Goal: Check status: Check status

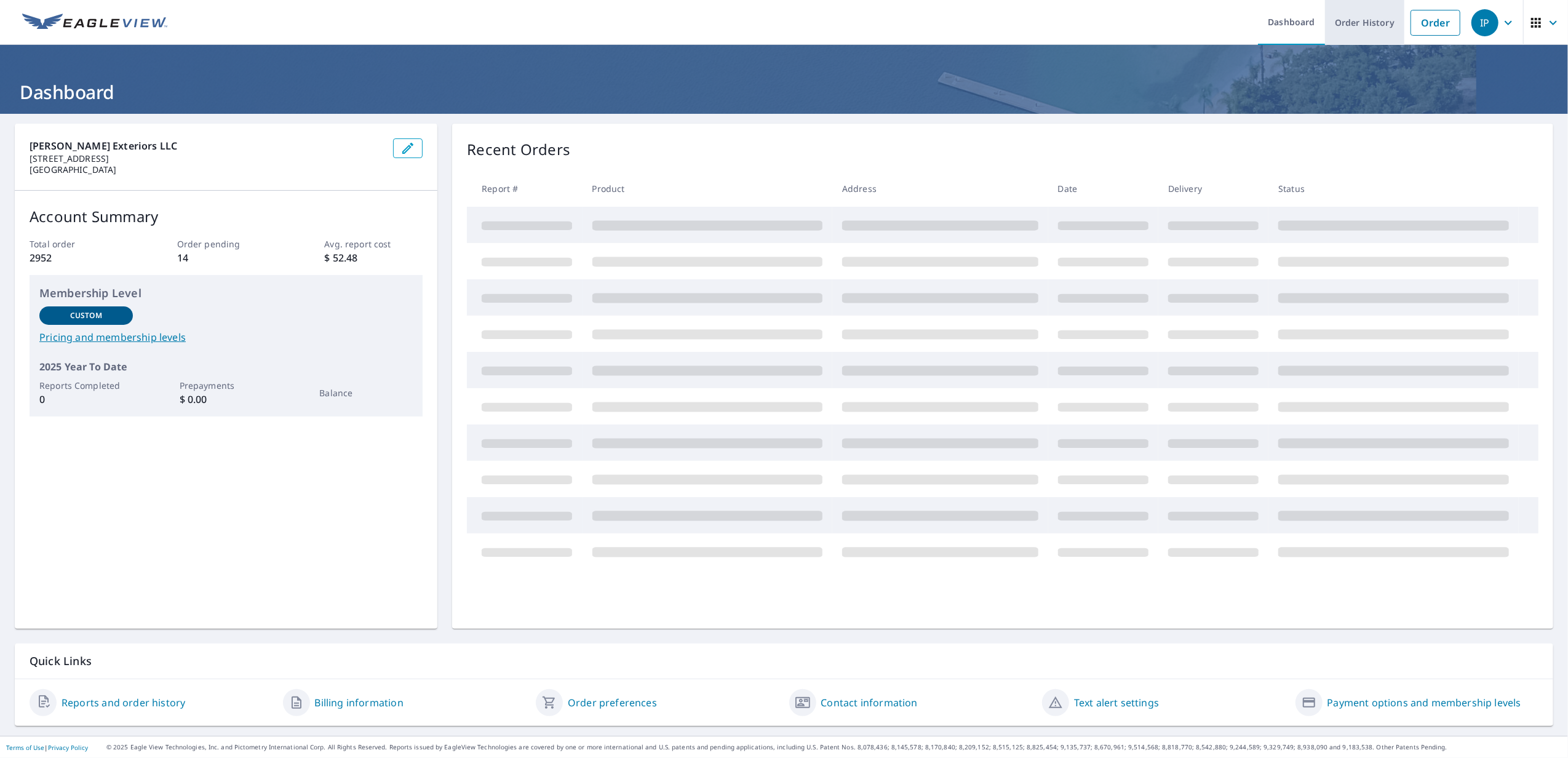
click at [1343, 27] on link "Order History" at bounding box center [1364, 22] width 79 height 45
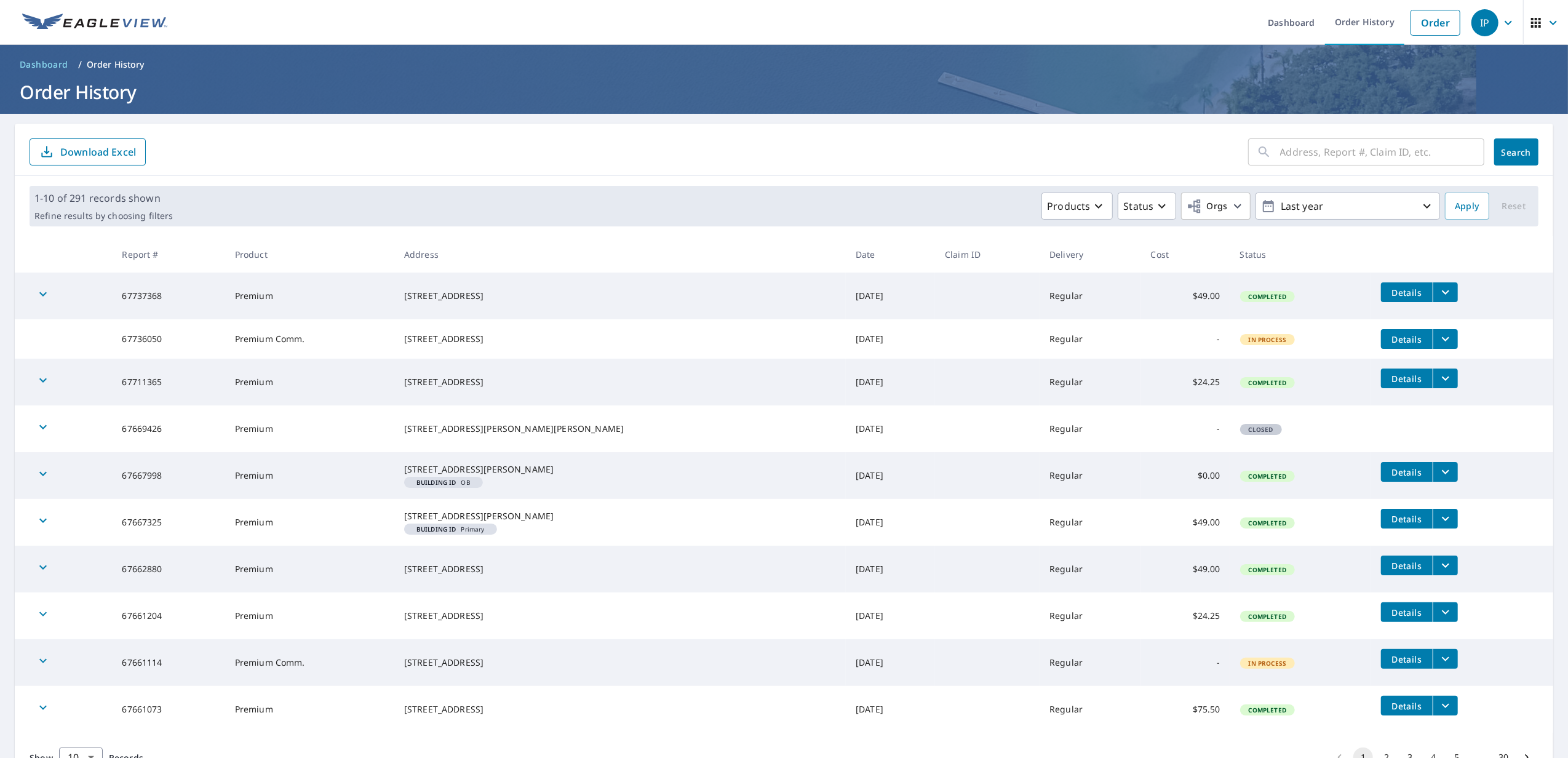
scroll to position [81, 0]
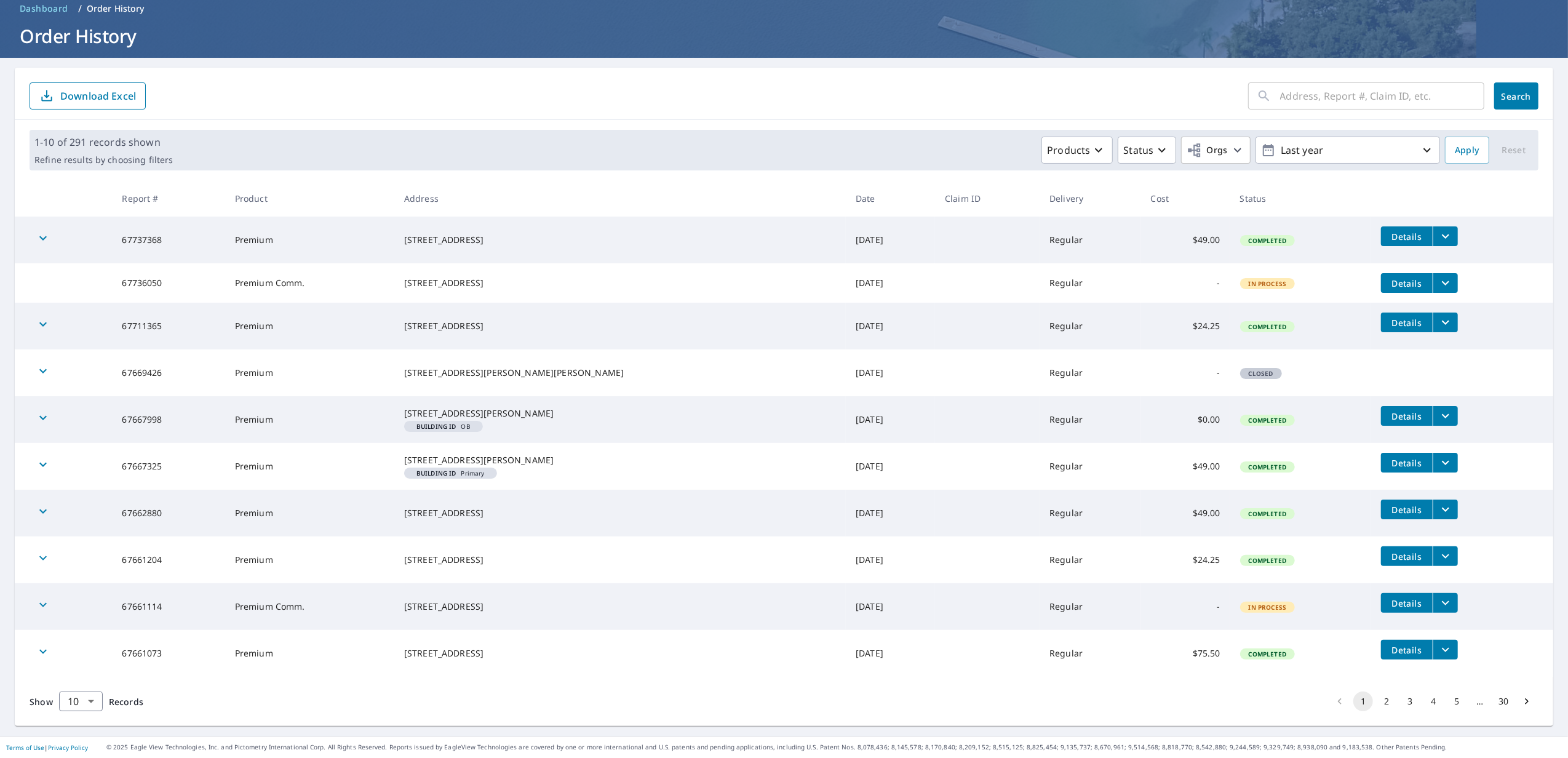
click at [1376, 703] on button "2" at bounding box center [1386, 701] width 19 height 19
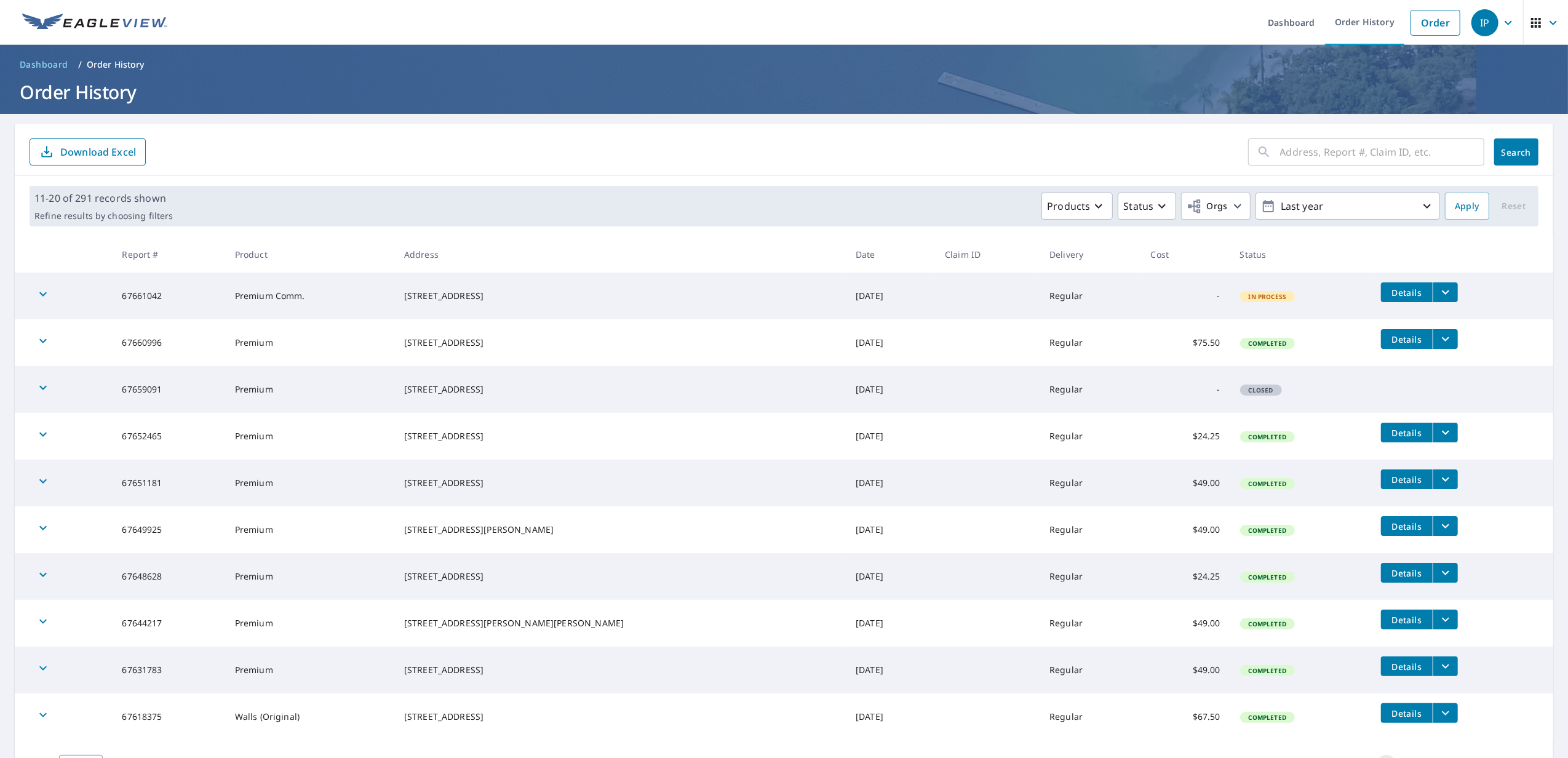
scroll to position [64, 0]
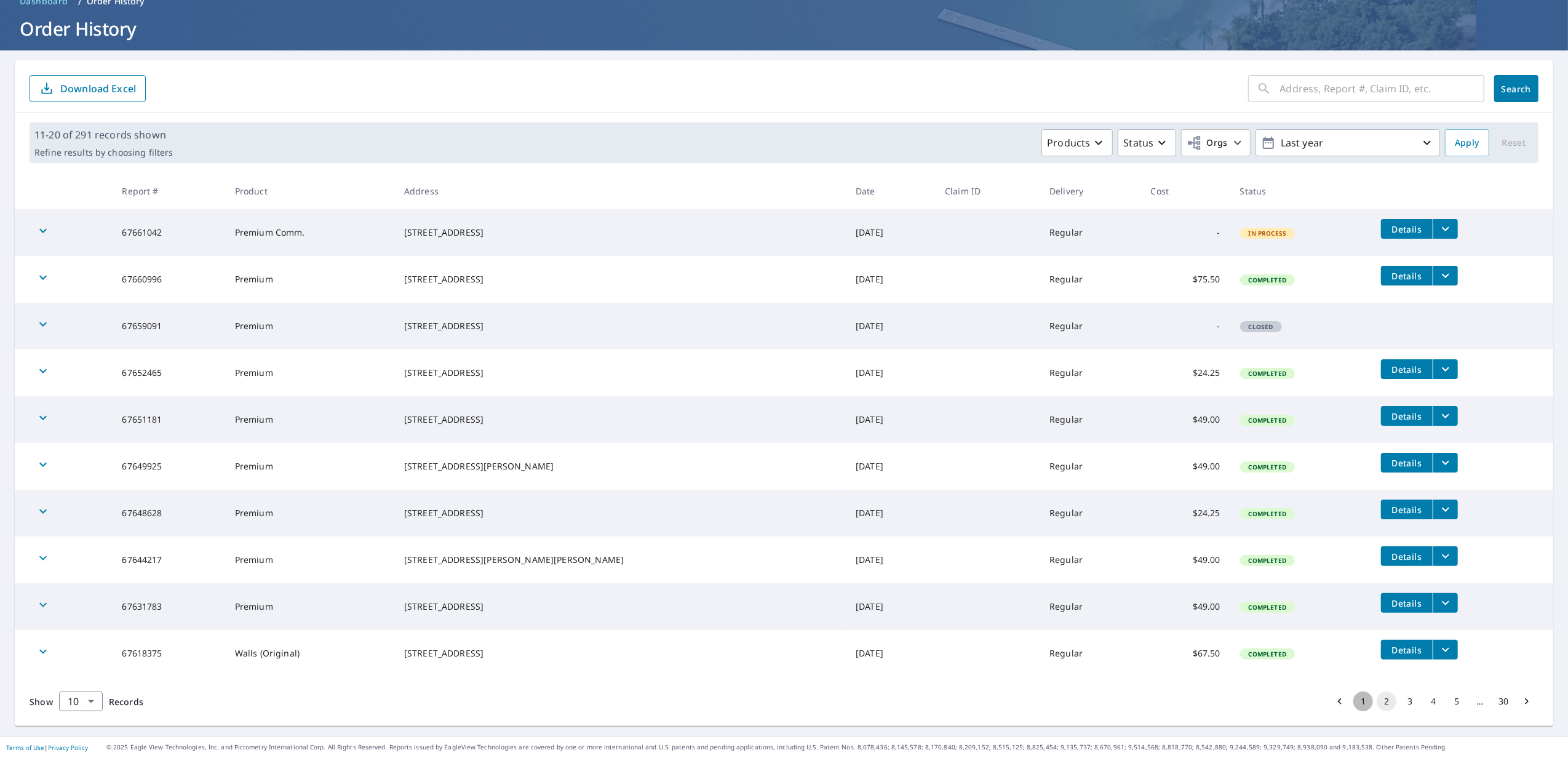
click at [1353, 704] on button "1" at bounding box center [1362, 701] width 19 height 19
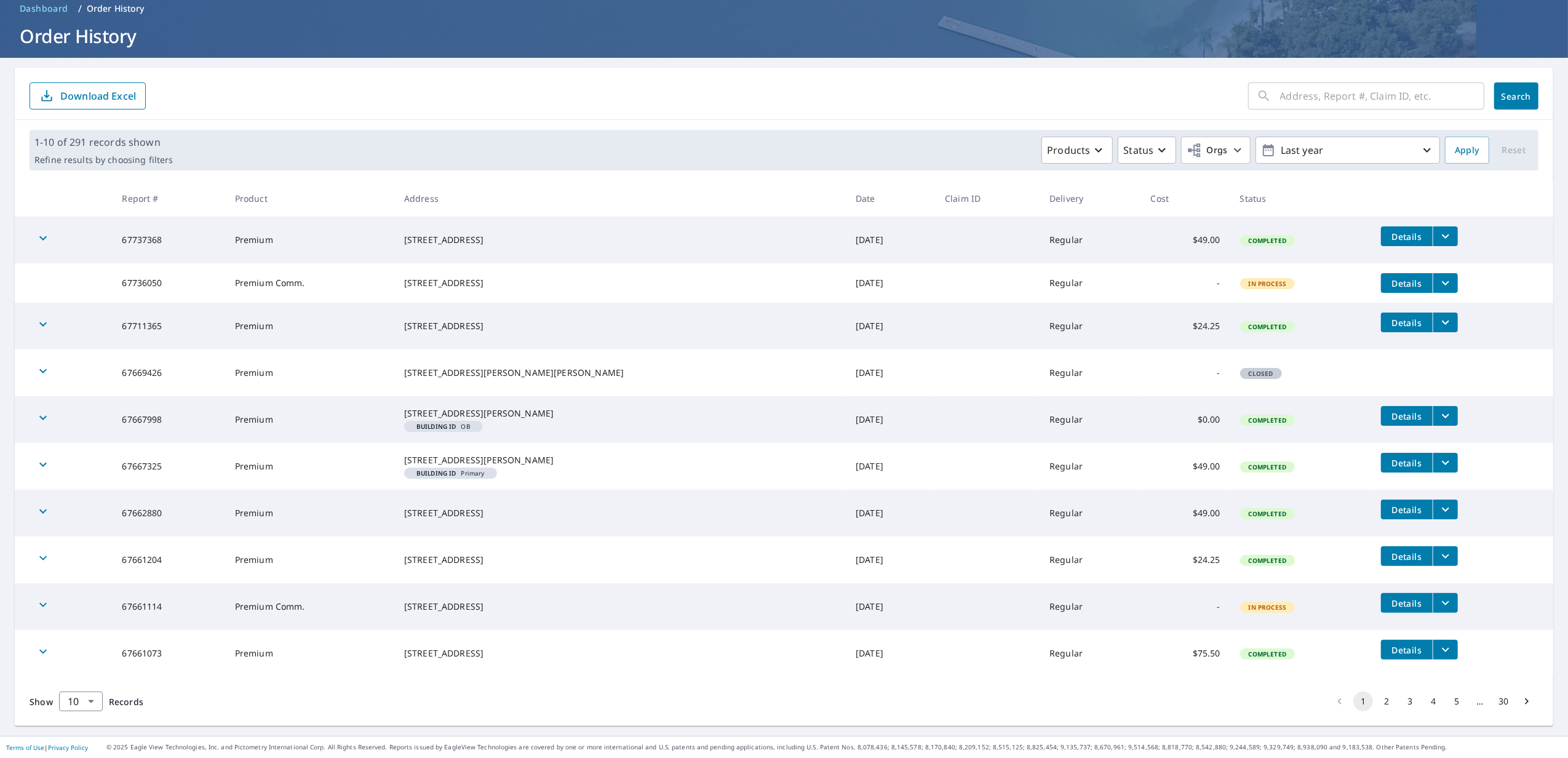
scroll to position [81, 0]
click at [1376, 699] on button "2" at bounding box center [1386, 701] width 19 height 19
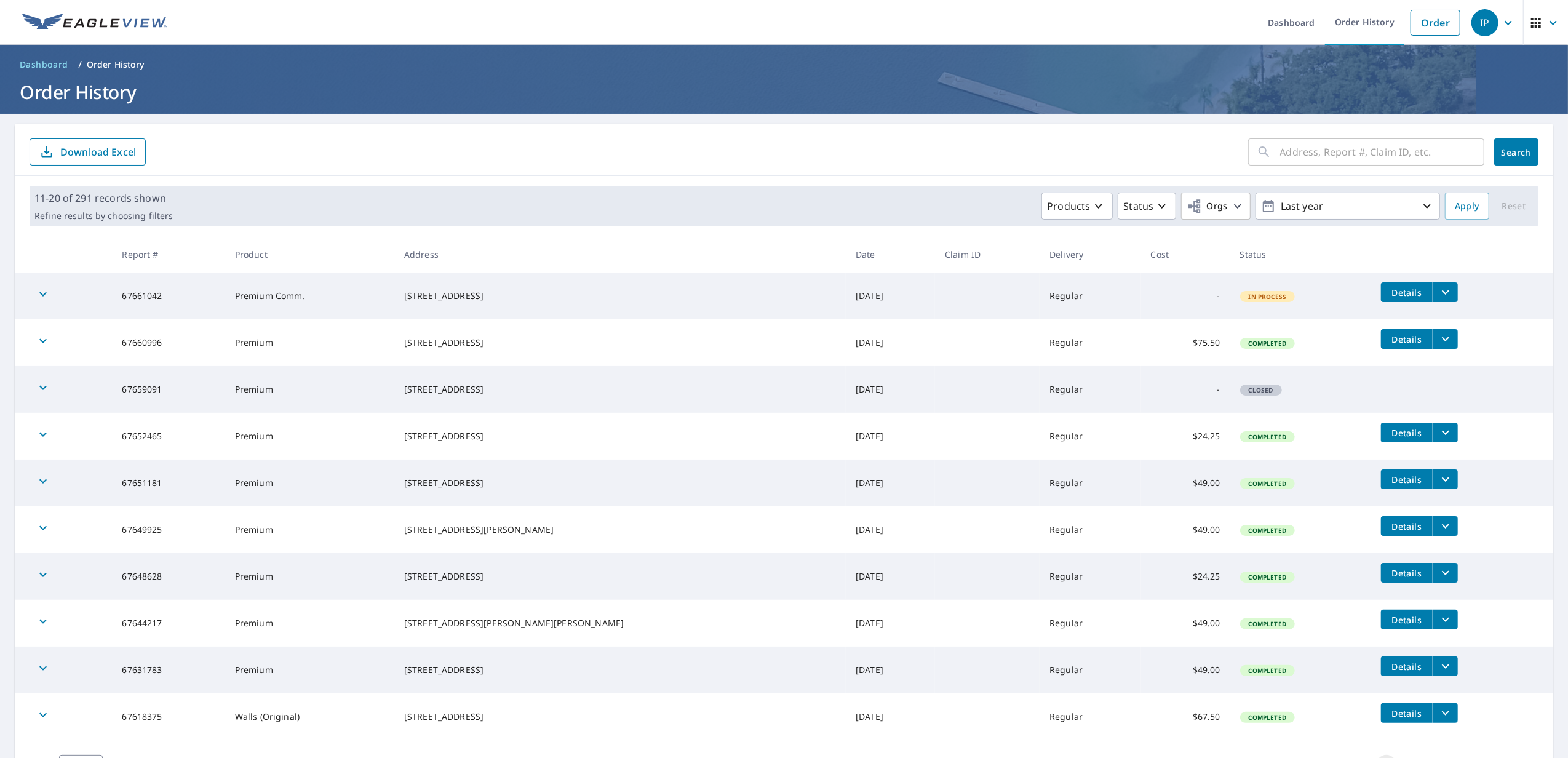
scroll to position [64, 0]
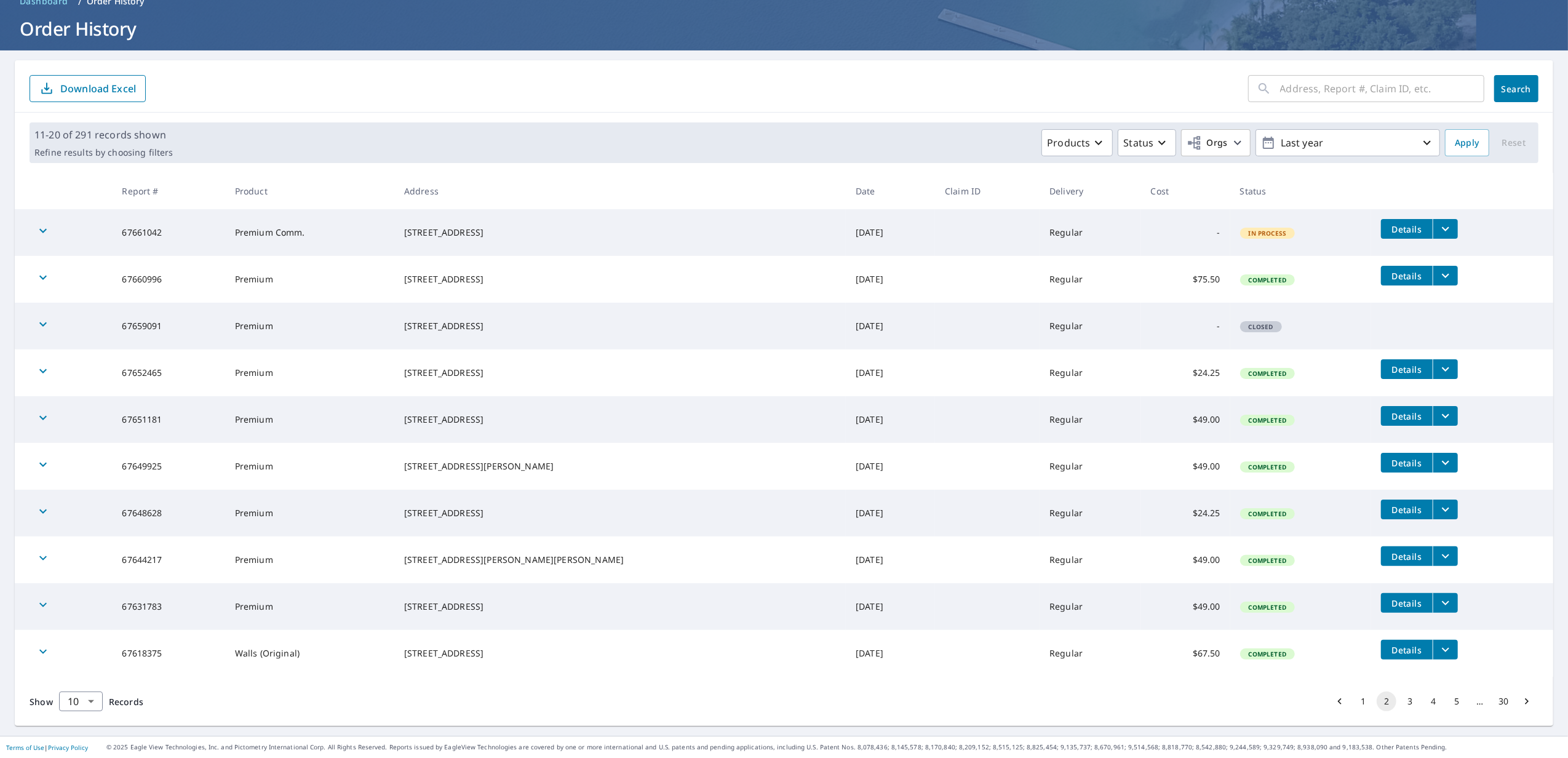
click at [1353, 700] on button "1" at bounding box center [1362, 701] width 19 height 19
